Goal: Navigation & Orientation: Find specific page/section

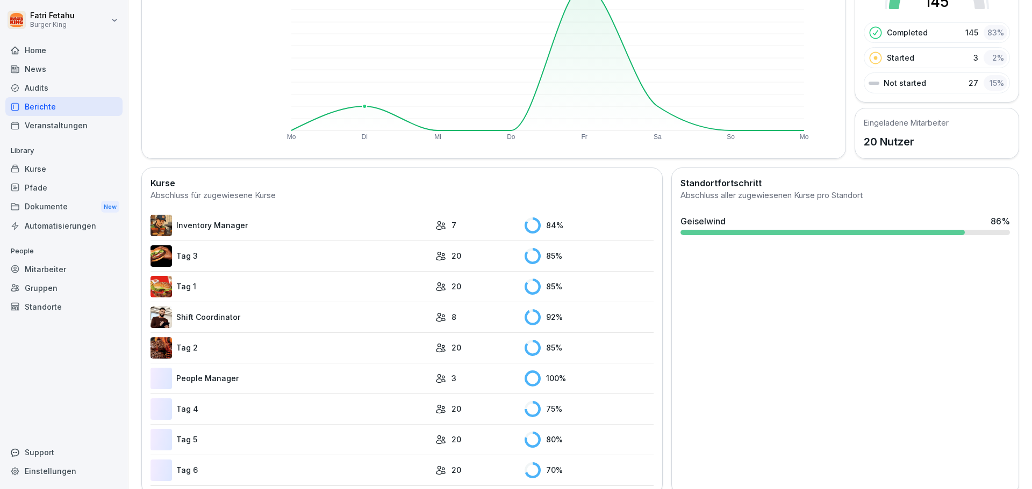
scroll to position [167, 0]
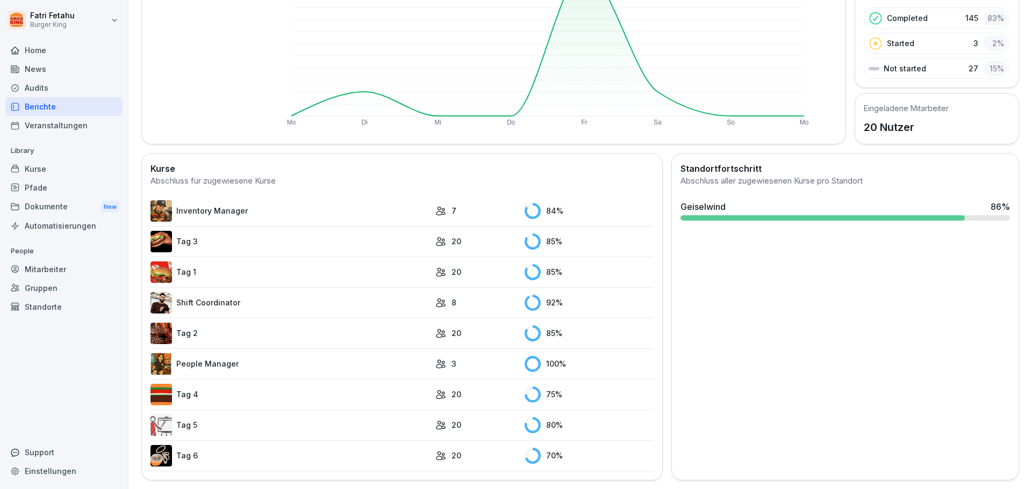
click at [356, 204] on link "Inventory Manager" at bounding box center [289, 210] width 279 height 21
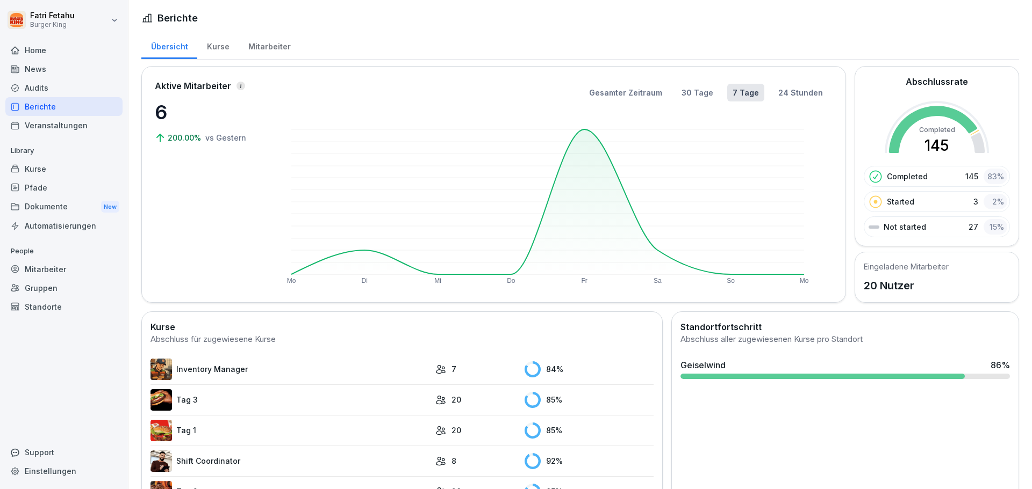
click at [225, 427] on link "Tag 1" at bounding box center [289, 430] width 279 height 21
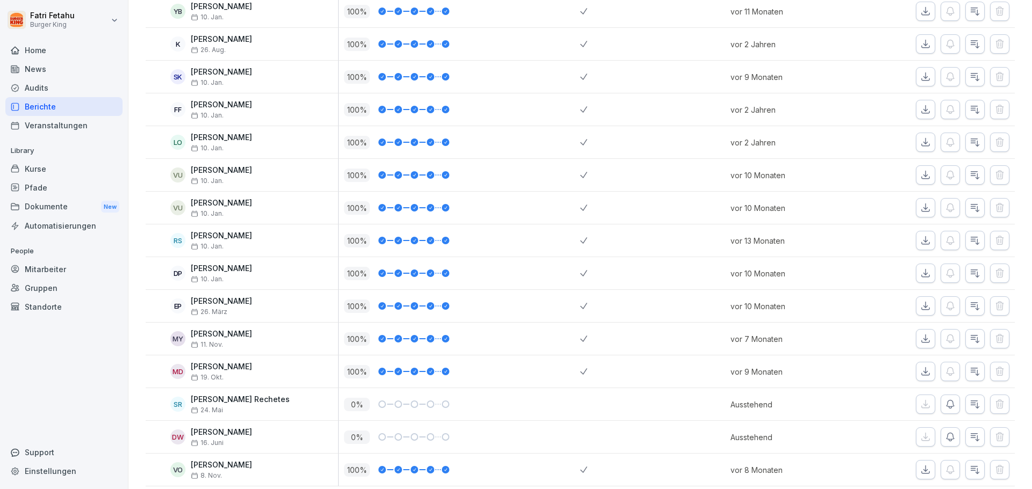
scroll to position [398, 0]
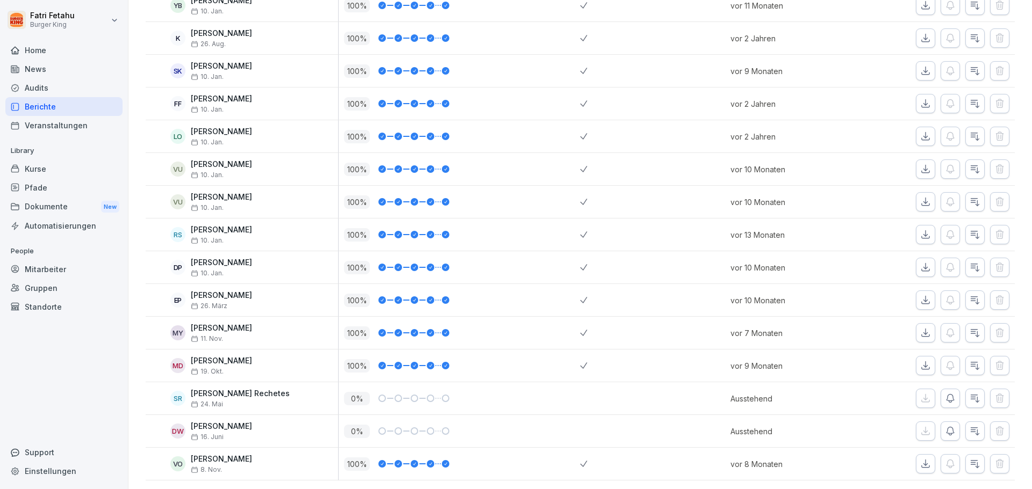
click at [66, 105] on div "Berichte" at bounding box center [63, 106] width 117 height 19
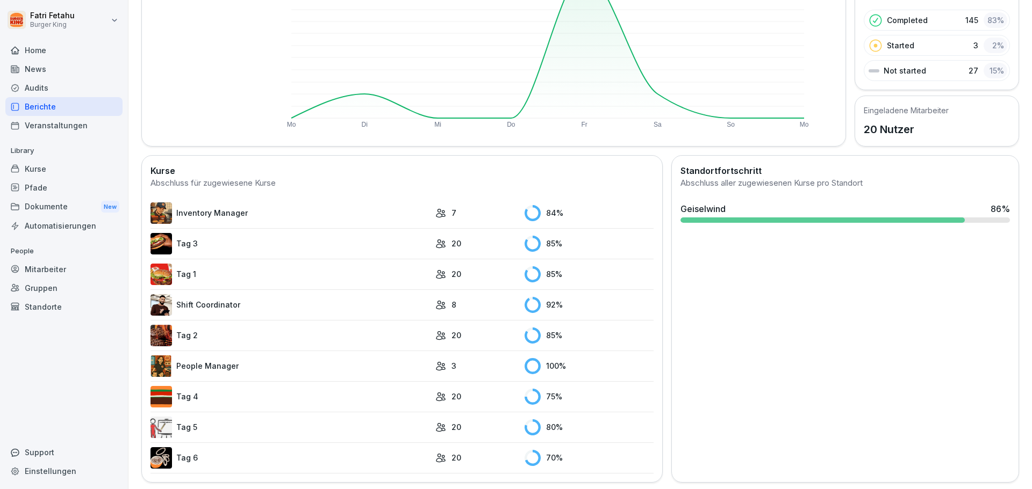
scroll to position [167, 0]
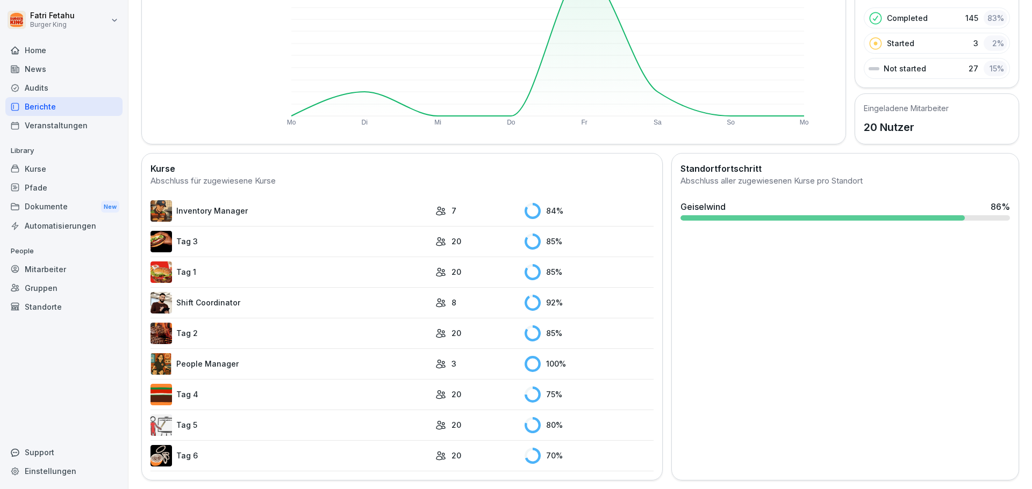
click at [212, 325] on link "Tag 2" at bounding box center [289, 333] width 279 height 21
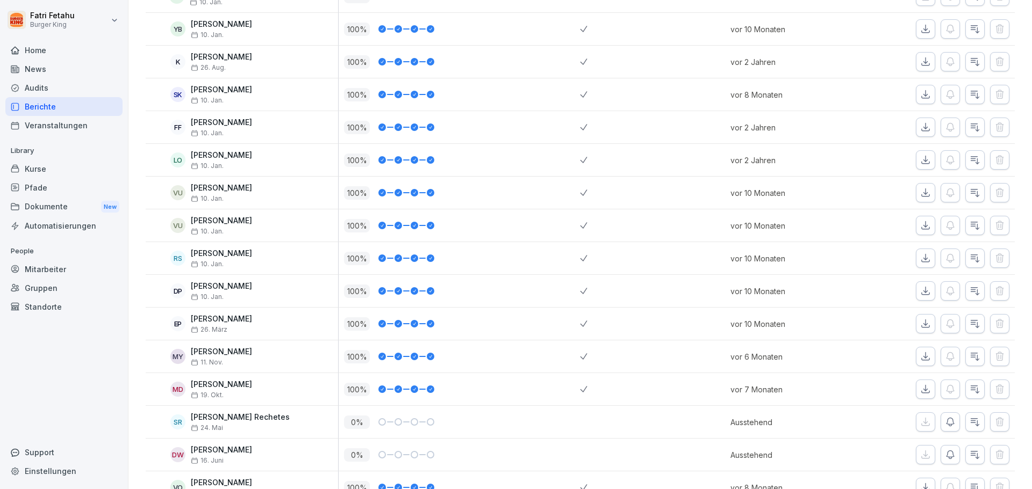
scroll to position [398, 0]
